Goal: Task Accomplishment & Management: Use online tool/utility

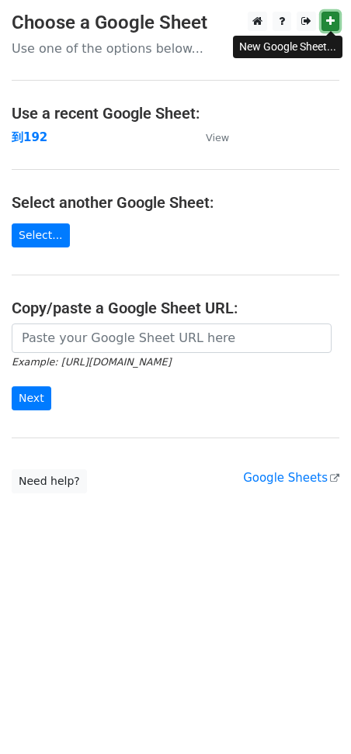
click at [327, 26] on icon at bounding box center [330, 21] width 9 height 11
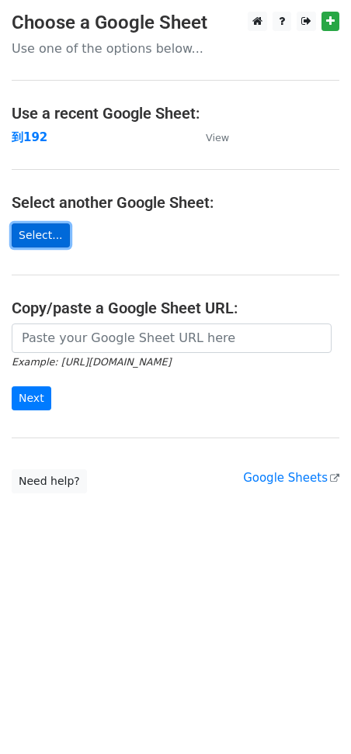
click at [40, 232] on link "Select..." at bounding box center [41, 236] width 58 height 24
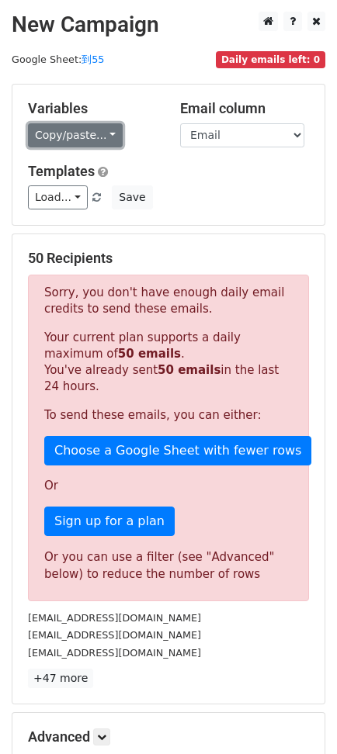
click at [59, 141] on link "Copy/paste..." at bounding box center [75, 135] width 95 height 24
